Goal: Task Accomplishment & Management: Manage account settings

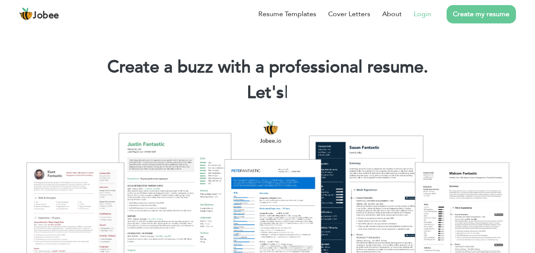
click at [420, 14] on link "Login" at bounding box center [422, 14] width 17 height 10
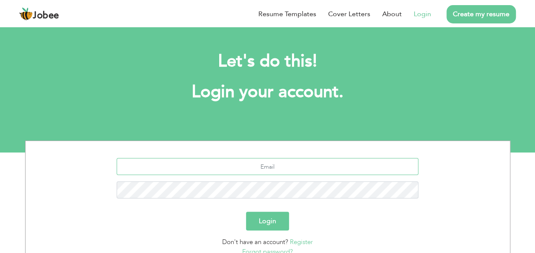
click at [271, 165] on input "text" at bounding box center [268, 166] width 302 height 17
type input "hafeez.rehman381@gmail.com"
click at [246, 212] on button "Login" at bounding box center [267, 221] width 43 height 19
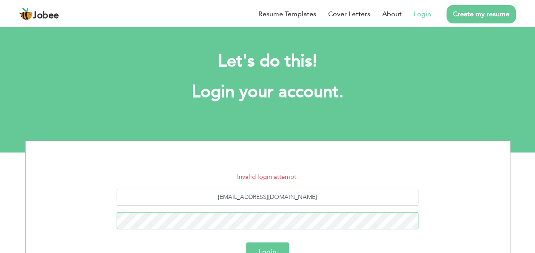
click at [246, 242] on button "Login" at bounding box center [267, 251] width 43 height 19
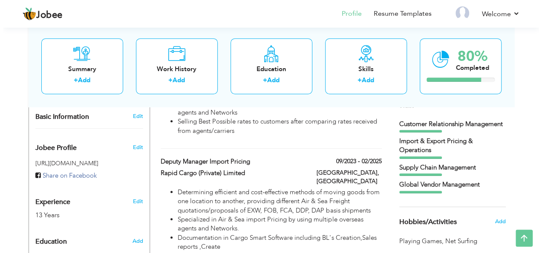
scroll to position [170, 0]
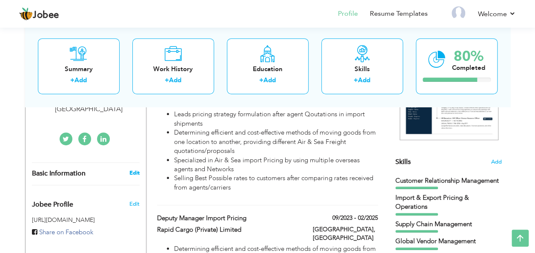
click at [131, 169] on link "Edit" at bounding box center [134, 173] width 10 height 8
type input "Hafeez"
type input "Rehman"
type input "+923455057251"
select select "number:166"
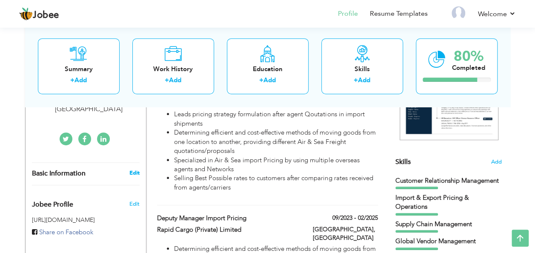
type input "Lahore"
select select "number:15"
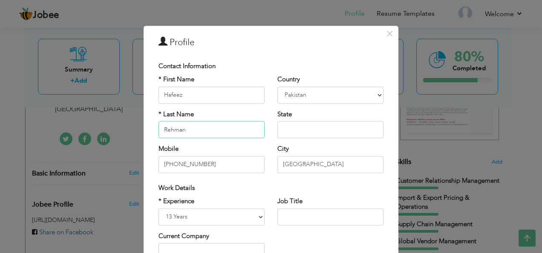
click at [161, 128] on input "Rehman" at bounding box center [211, 129] width 106 height 17
type input "Ur Rehman"
click at [307, 129] on input "text" at bounding box center [330, 129] width 106 height 17
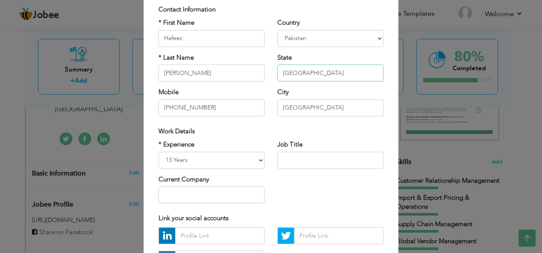
type input "Punjab"
click at [321, 158] on input "text" at bounding box center [330, 160] width 106 height 17
click at [225, 196] on input "text" at bounding box center [211, 194] width 106 height 17
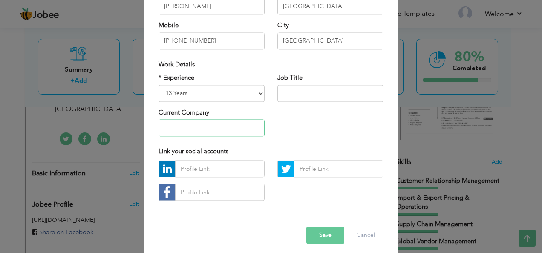
scroll to position [129, 0]
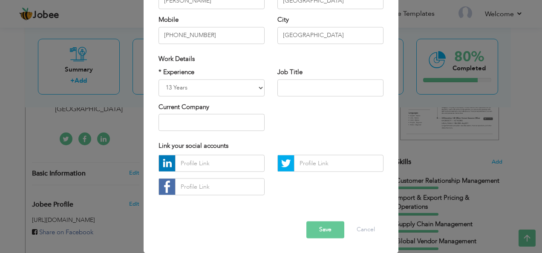
click at [324, 232] on button "Save" at bounding box center [325, 229] width 38 height 17
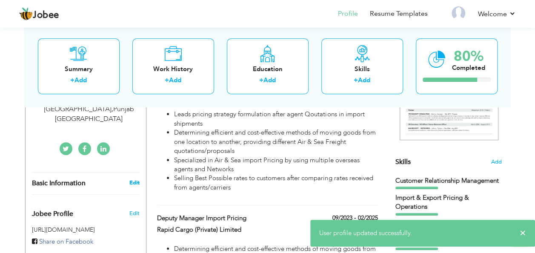
click at [133, 179] on link "Edit" at bounding box center [134, 183] width 10 height 8
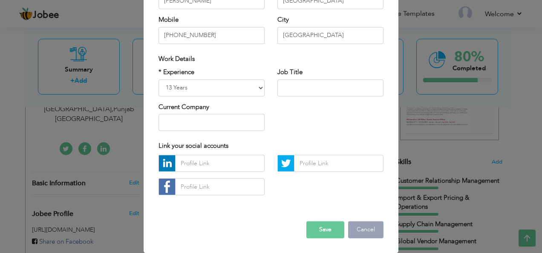
click at [359, 229] on button "Cancel" at bounding box center [365, 229] width 35 height 17
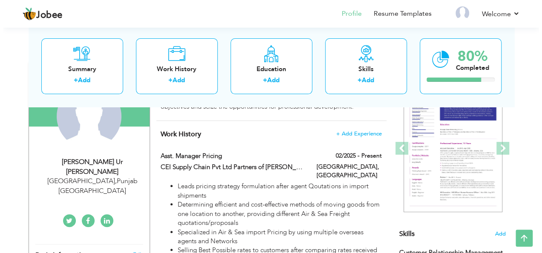
scroll to position [57, 0]
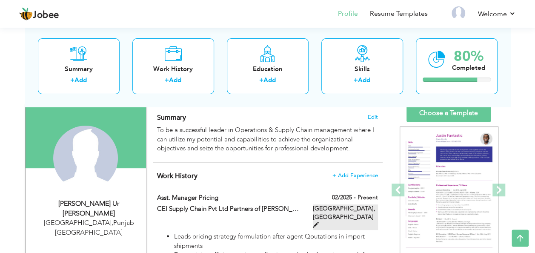
click at [319, 222] on span at bounding box center [316, 225] width 6 height 6
type input "Asst. Manager Pricing"
type input "CEI Supply Chain Pvt Ltd Partners of DB Schenker Network"
type input "02/2025"
type input "Pakistan"
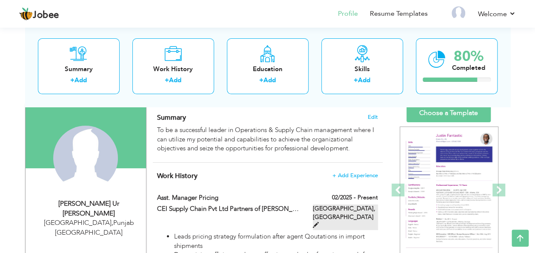
type input "Lahore"
checkbox input "true"
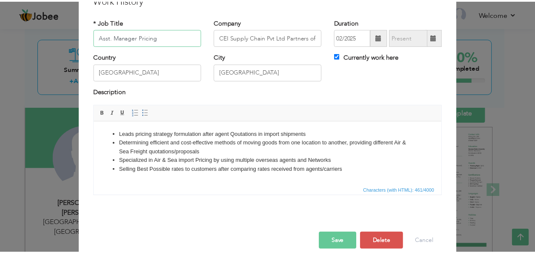
scroll to position [51, 0]
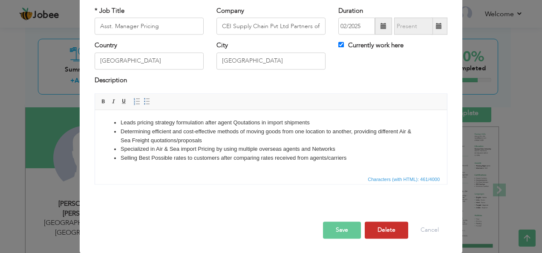
click at [382, 231] on button "Delete" at bounding box center [386, 230] width 43 height 17
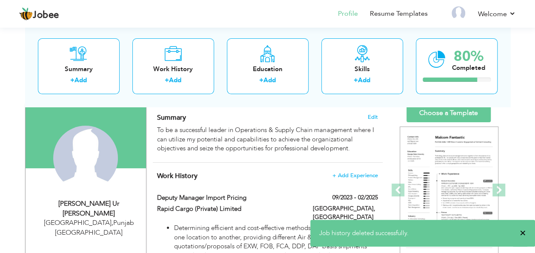
click at [525, 231] on span "×" at bounding box center [523, 233] width 6 height 9
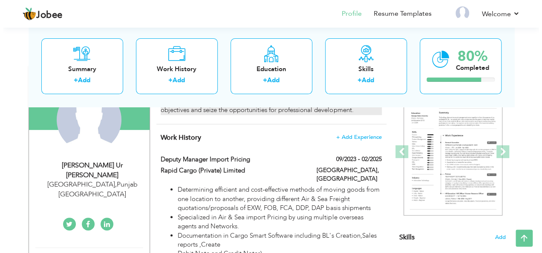
scroll to position [113, 0]
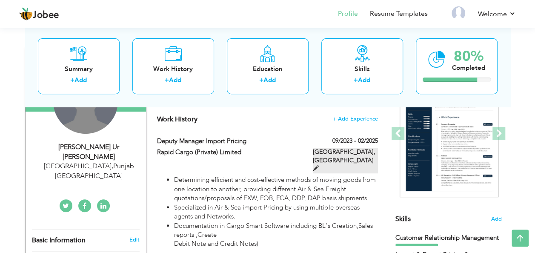
click at [319, 165] on span at bounding box center [316, 168] width 6 height 6
type input "Deputy Manager Import Pricing"
type input "Rapid Cargo (Private) Limited"
type input "09/2023"
type input "02/2025"
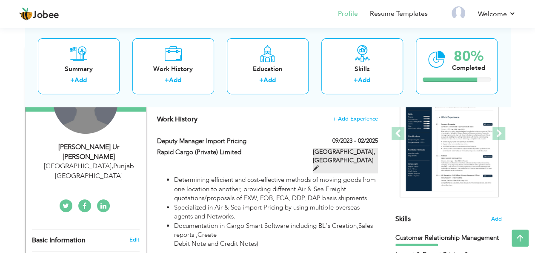
checkbox input "false"
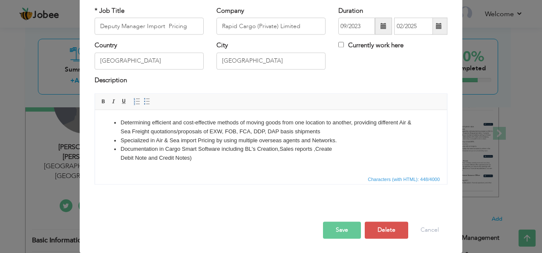
scroll to position [0, 0]
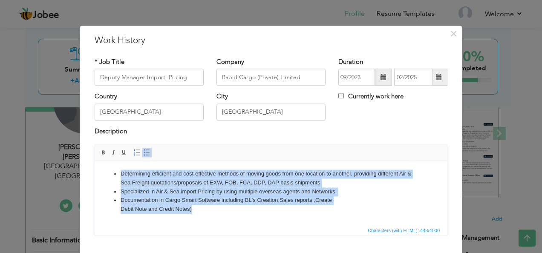
drag, startPoint x: 116, startPoint y: 174, endPoint x: 218, endPoint y: 212, distance: 109.4
click at [218, 212] on ul "Determining efficient and cost-effective methods of moving goods from one locat…" at bounding box center [270, 191] width 335 height 44
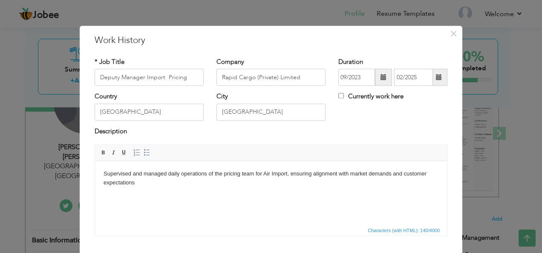
click at [105, 173] on body "​​​​​​​ Supervised and managed daily operations of the pricing team for Air Imp…" at bounding box center [270, 178] width 335 height 18
click at [139, 158] on span "Paragraph Insert/Remove Numbered List Insert/Remove Bulleted List" at bounding box center [143, 154] width 23 height 12
drag, startPoint x: 142, startPoint y: 151, endPoint x: 80, endPoint y: 32, distance: 134.1
click at [144, 151] on span at bounding box center [147, 152] width 7 height 7
click at [192, 185] on li "Supervised and managed daily operations of the pricing team for Air Import, ens…" at bounding box center [271, 178] width 301 height 18
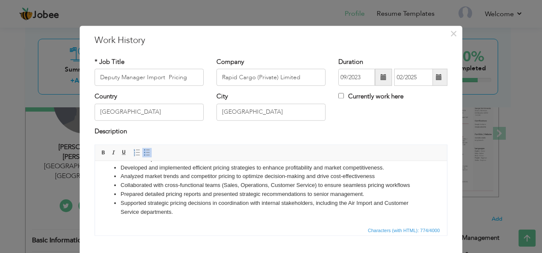
scroll to position [51, 0]
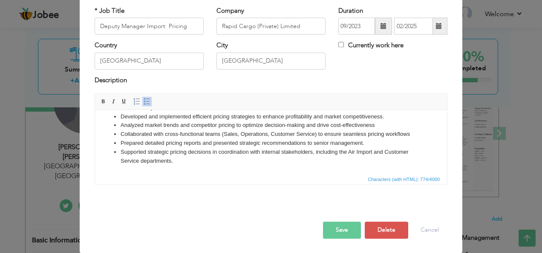
click at [335, 229] on button "Save" at bounding box center [342, 230] width 38 height 17
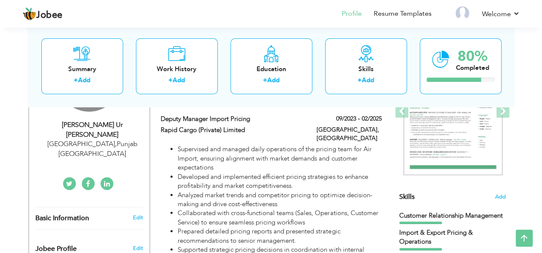
scroll to position [113, 0]
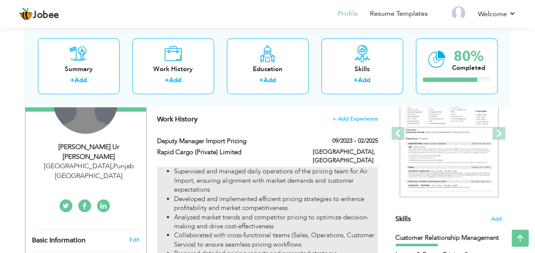
click at [333, 167] on li "Supervised and managed daily operations of the pricing team for Air Import, ens…" at bounding box center [276, 180] width 204 height 27
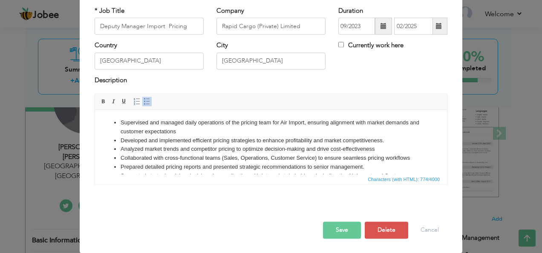
scroll to position [0, 0]
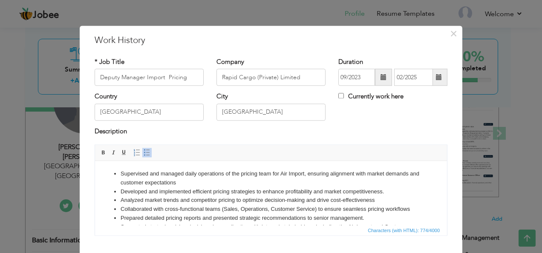
click at [223, 173] on li "Supervised and managed daily operations of the pricing team for Air Import, ens…" at bounding box center [271, 178] width 301 height 18
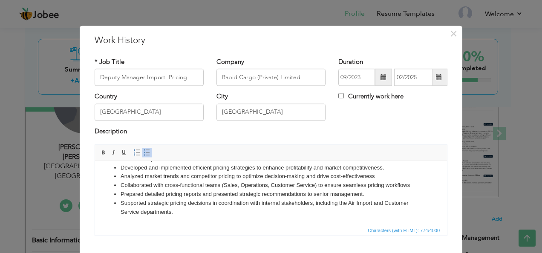
scroll to position [51, 0]
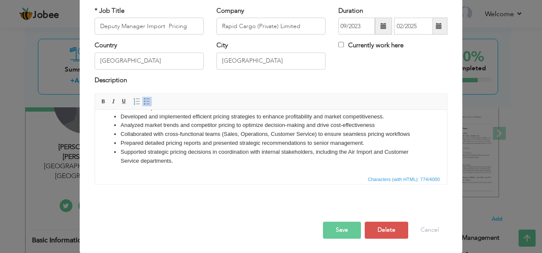
click at [331, 231] on button "Save" at bounding box center [342, 230] width 38 height 17
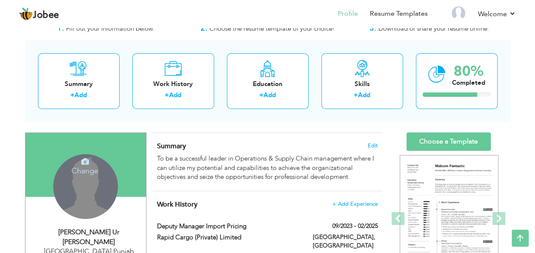
scroll to position [0, 0]
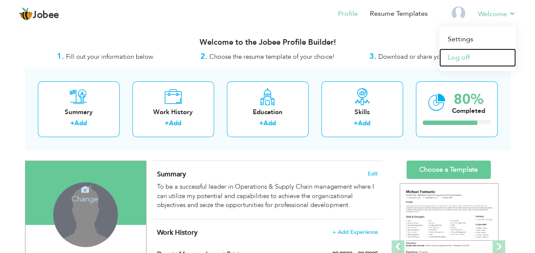
click at [459, 55] on link "Log off" at bounding box center [477, 58] width 77 height 18
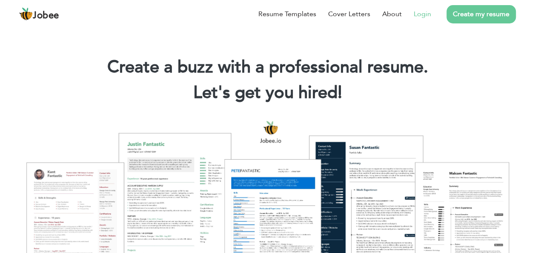
click at [429, 16] on link "Login" at bounding box center [422, 14] width 17 height 10
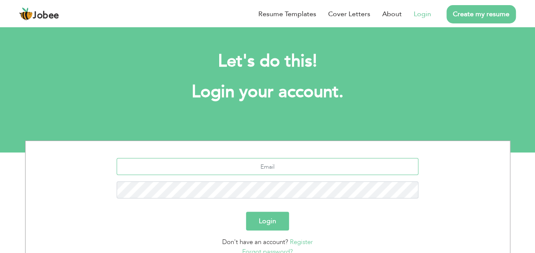
click at [284, 166] on input "text" at bounding box center [268, 166] width 302 height 17
type input "[EMAIL_ADDRESS][DOMAIN_NAME]"
